Goal: Task Accomplishment & Management: Use online tool/utility

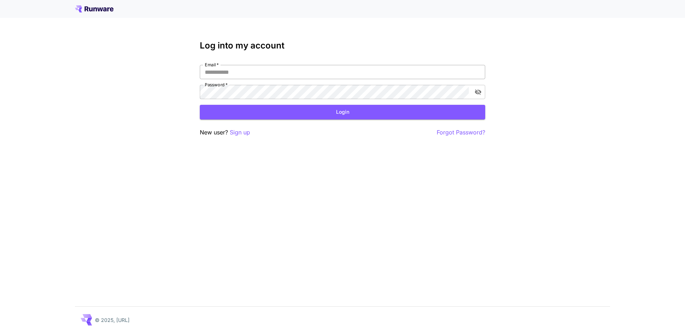
click at [247, 73] on input "Email   *" at bounding box center [342, 72] width 285 height 14
click at [577, 71] on div "Log into my account Email   * Email   * Password   * Password   * Login New use…" at bounding box center [342, 166] width 685 height 333
click at [534, 74] on div "Log into my account Email   * Email   * Password   * Password   * Login New use…" at bounding box center [342, 166] width 685 height 333
click at [320, 70] on input "Email   *" at bounding box center [342, 72] width 285 height 14
type input "**********"
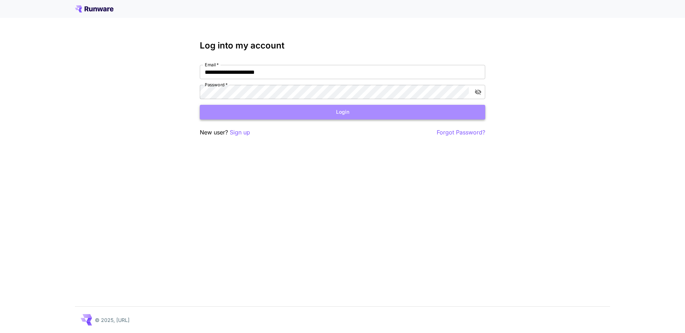
click at [367, 112] on button "Login" at bounding box center [342, 112] width 285 height 15
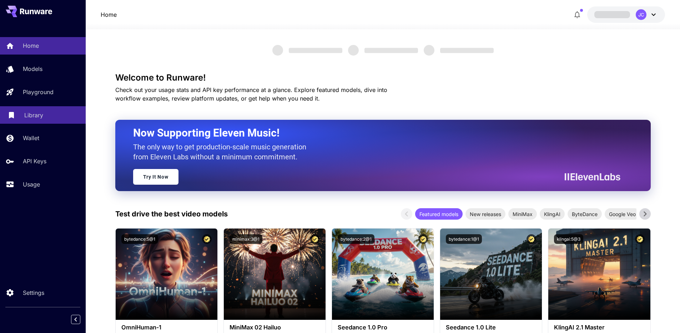
click at [37, 116] on p "Library" at bounding box center [33, 115] width 19 height 9
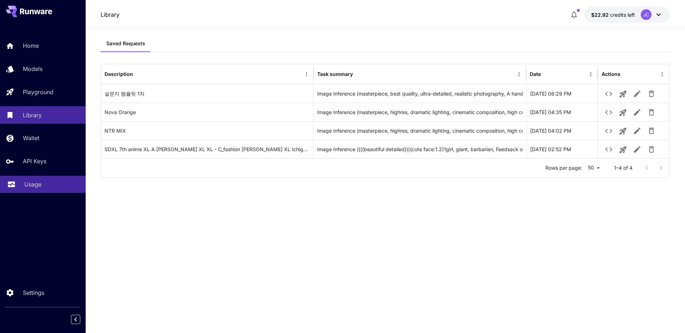
click at [28, 187] on p "Usage" at bounding box center [32, 184] width 17 height 9
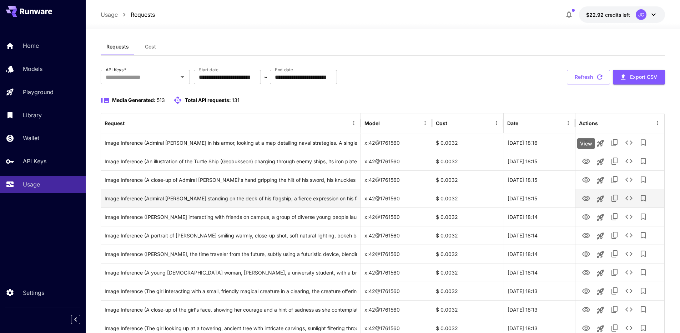
scroll to position [42, 0]
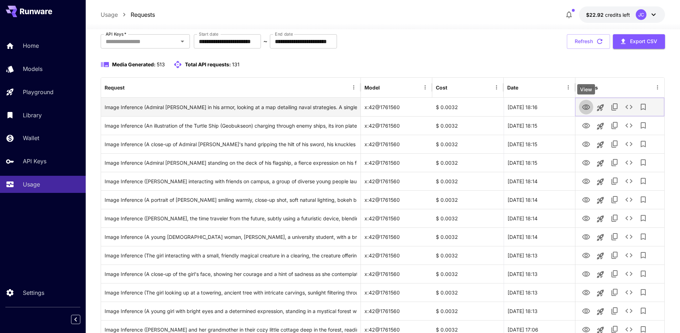
click at [585, 108] on icon "View" at bounding box center [586, 107] width 8 height 5
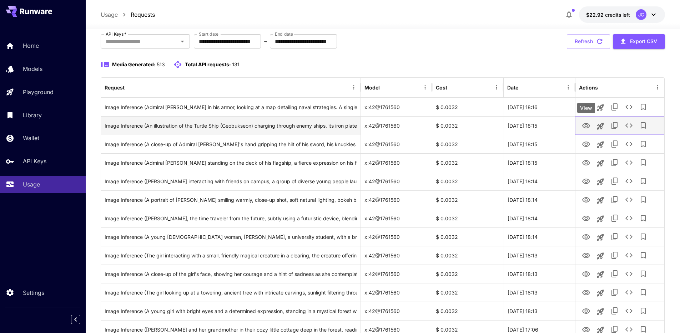
click at [586, 124] on icon "View" at bounding box center [585, 126] width 9 height 9
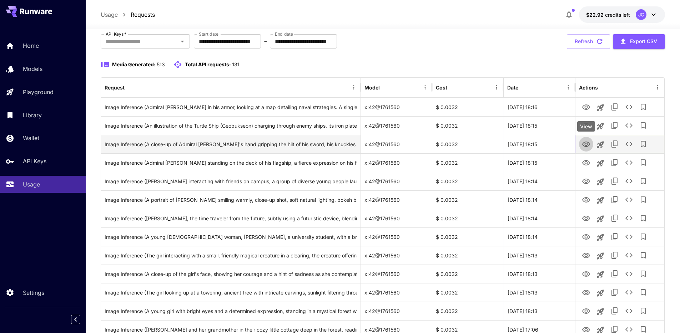
click at [581, 143] on icon "View" at bounding box center [585, 144] width 9 height 9
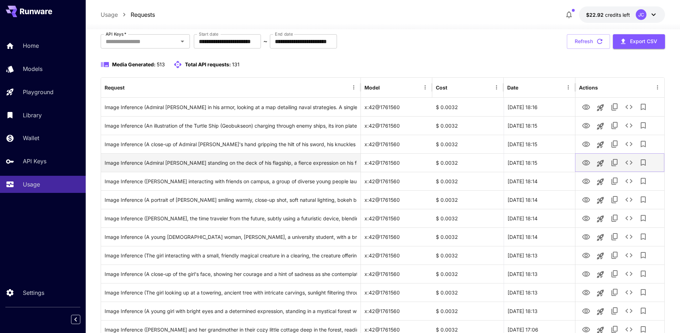
click at [585, 161] on icon "View" at bounding box center [586, 162] width 8 height 5
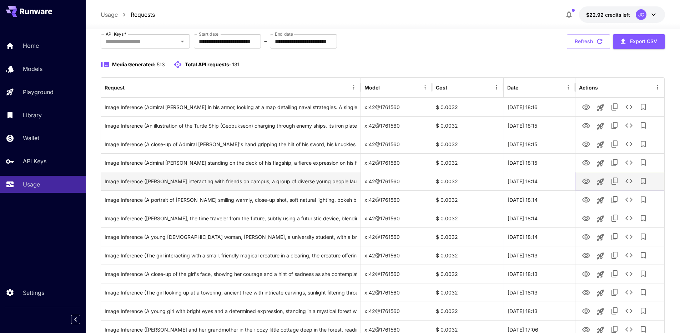
click at [585, 186] on button "View" at bounding box center [586, 181] width 14 height 15
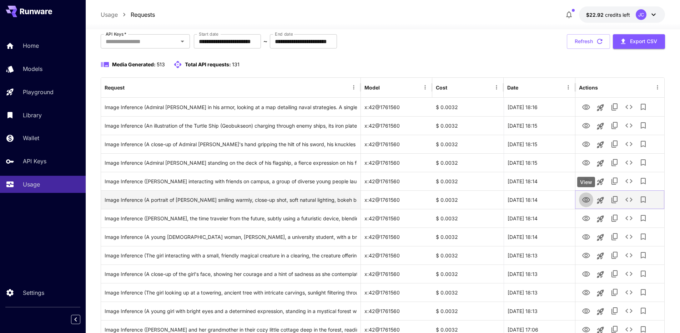
click at [586, 197] on icon "View" at bounding box center [585, 200] width 9 height 9
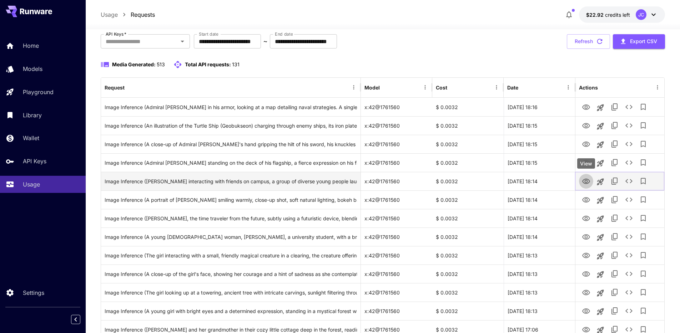
click at [586, 182] on icon "View" at bounding box center [585, 181] width 9 height 9
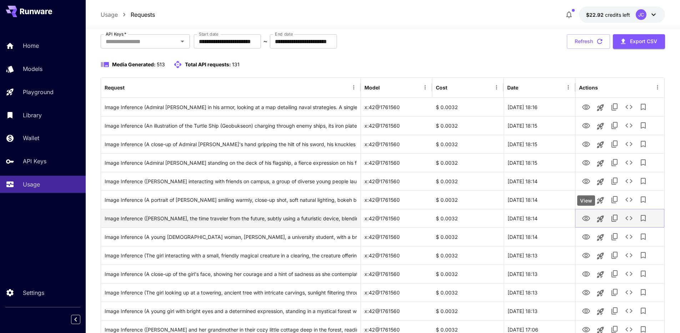
click at [586, 220] on icon "View" at bounding box center [586, 218] width 8 height 5
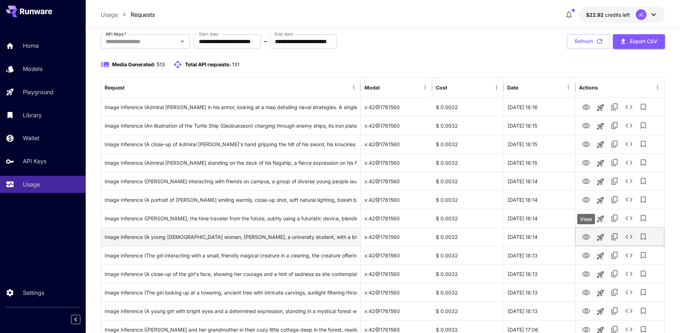
click at [585, 237] on icon "View" at bounding box center [585, 237] width 9 height 9
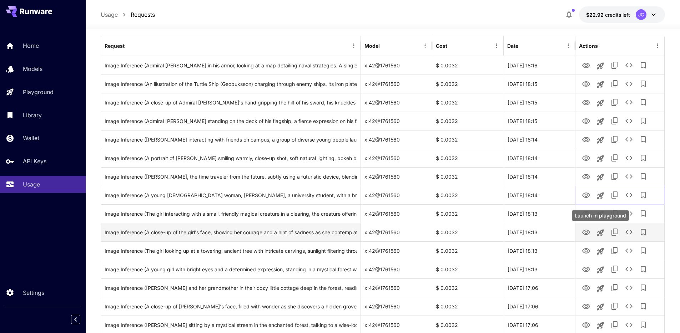
scroll to position [90, 0]
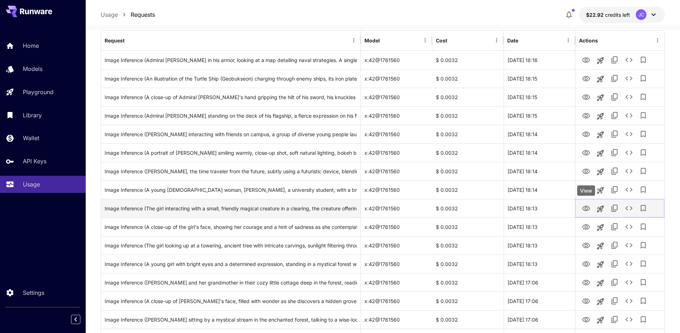
click at [586, 209] on icon "View" at bounding box center [586, 208] width 8 height 5
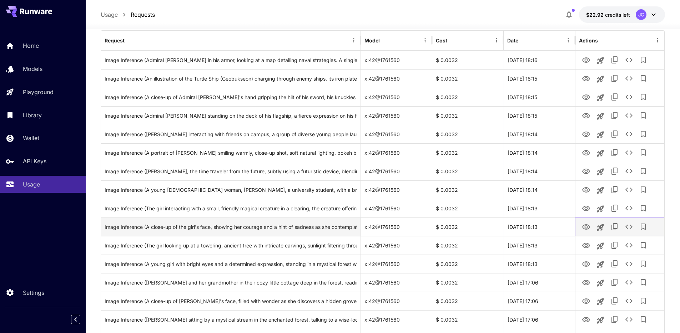
click at [584, 227] on icon "View" at bounding box center [585, 227] width 9 height 9
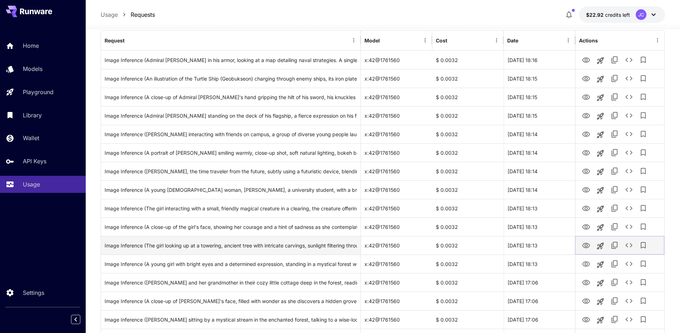
click at [586, 242] on icon "View" at bounding box center [585, 246] width 9 height 9
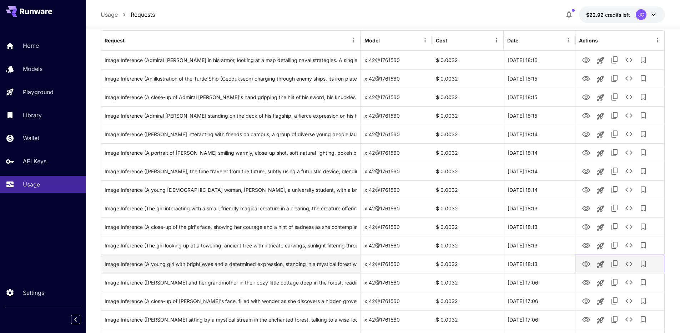
click at [585, 266] on icon "View" at bounding box center [586, 263] width 8 height 5
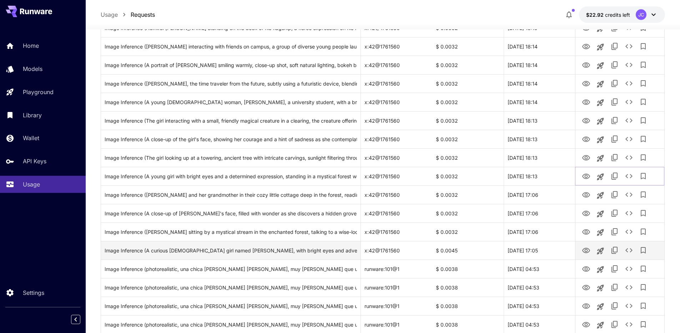
scroll to position [234, 0]
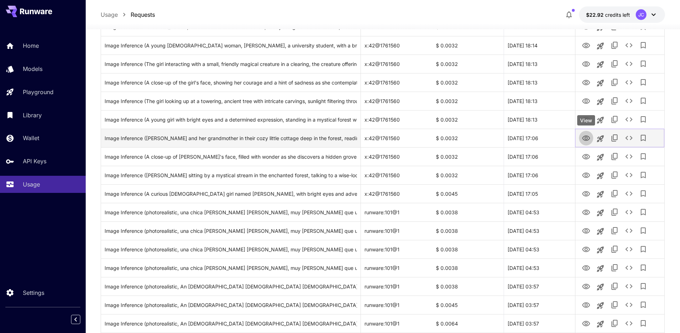
click at [587, 140] on icon "View" at bounding box center [586, 138] width 8 height 5
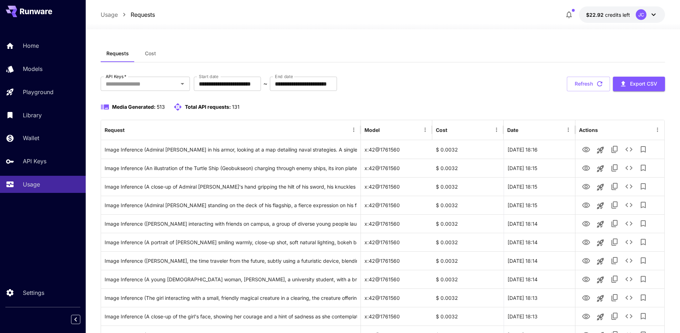
scroll to position [250, 0]
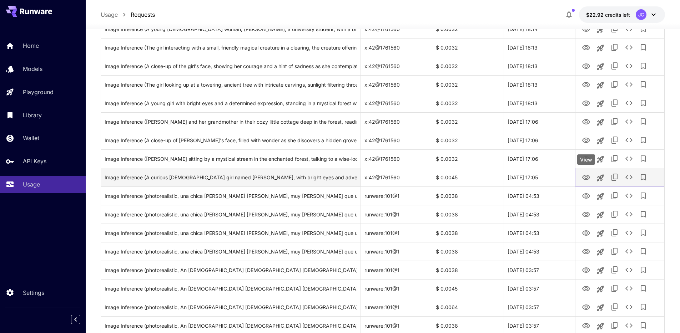
click at [584, 177] on icon "View" at bounding box center [586, 177] width 8 height 5
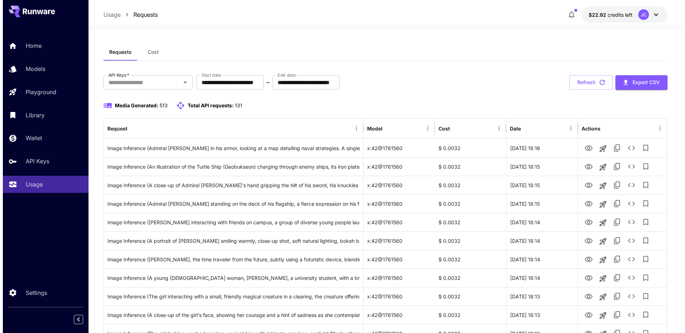
scroll to position [0, 0]
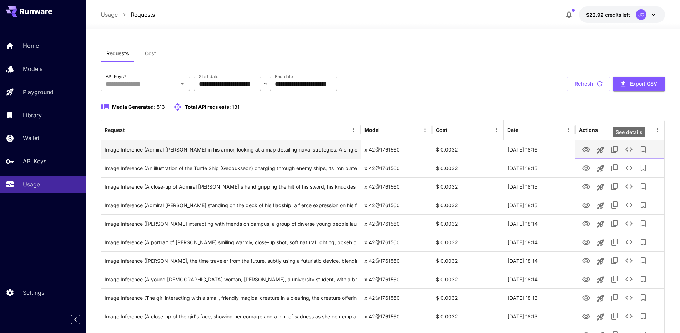
click at [630, 151] on icon "See details" at bounding box center [628, 149] width 7 height 4
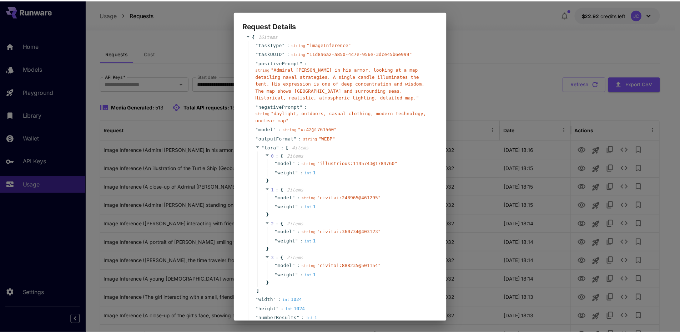
scroll to position [143, 0]
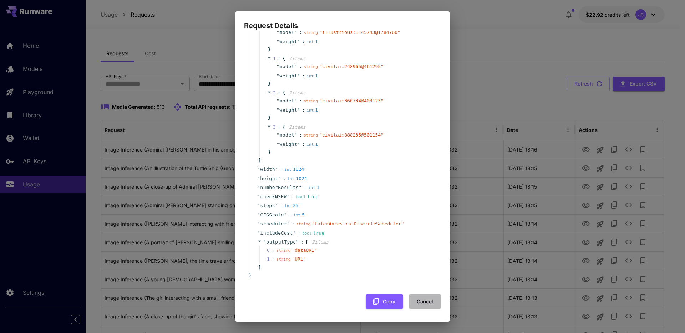
click at [421, 305] on button "Cancel" at bounding box center [425, 302] width 32 height 15
